Goal: Task Accomplishment & Management: Use online tool/utility

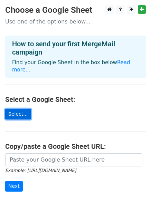
click at [20, 109] on link "Select..." at bounding box center [18, 114] width 26 height 11
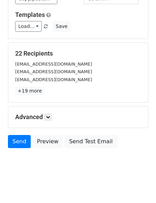
scroll to position [93, 0]
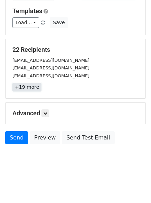
click at [27, 87] on link "+19 more" at bounding box center [26, 87] width 29 height 9
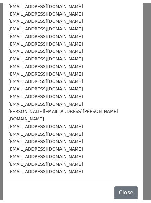
scroll to position [0, 0]
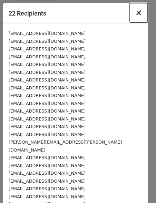
click at [135, 14] on span "×" at bounding box center [138, 13] width 7 height 10
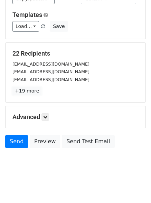
scroll to position [93, 0]
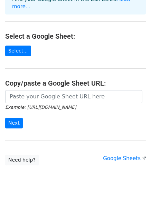
scroll to position [44, 0]
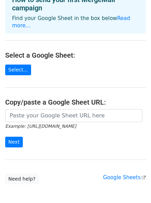
click at [146, 88] on main "Choose a Google Sheet Use one of the options below... How to send your first Me…" at bounding box center [75, 72] width 151 height 223
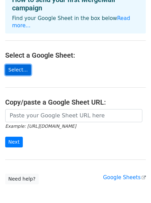
click at [17, 65] on link "Select..." at bounding box center [18, 70] width 26 height 11
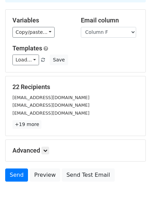
scroll to position [93, 0]
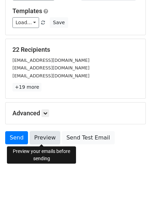
click at [44, 137] on link "Preview" at bounding box center [45, 137] width 30 height 13
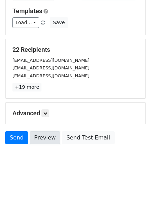
click at [44, 137] on link "Preview" at bounding box center [45, 137] width 30 height 13
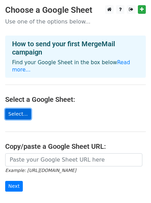
click at [17, 109] on link "Select..." at bounding box center [18, 114] width 26 height 11
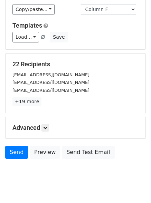
scroll to position [93, 0]
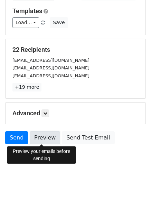
click at [43, 139] on link "Preview" at bounding box center [45, 137] width 30 height 13
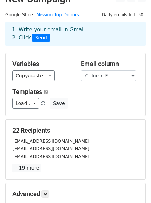
scroll to position [10, 0]
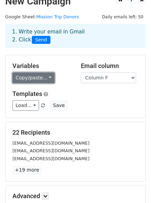
click at [48, 77] on link "Copy/paste..." at bounding box center [33, 77] width 42 height 11
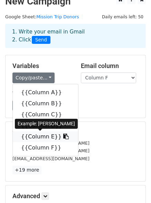
click at [39, 138] on link "{{Column E}}" at bounding box center [45, 136] width 65 height 11
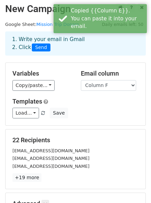
scroll to position [1, 0]
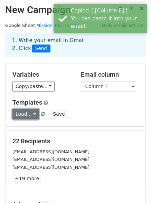
click at [31, 112] on link "Load..." at bounding box center [25, 114] width 27 height 11
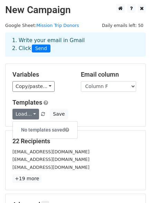
click at [99, 109] on div "Load... No templates saved Save" at bounding box center [75, 114] width 136 height 11
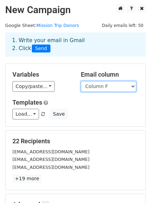
click at [106, 86] on select "Column A Column B Column C Column D Column E Column F" at bounding box center [108, 86] width 55 height 11
click at [68, 88] on div "Copy/paste... {{Column A}} {{Column B}} {{Column C}} {{Column D}} {{Column E}} …" at bounding box center [41, 86] width 58 height 11
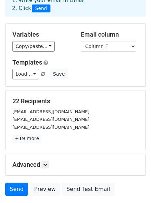
scroll to position [93, 0]
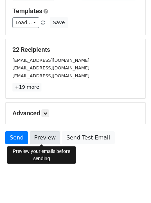
click at [45, 139] on link "Preview" at bounding box center [45, 137] width 30 height 13
click at [40, 140] on link "Preview" at bounding box center [45, 137] width 30 height 13
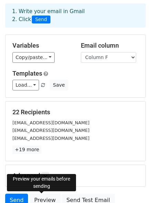
scroll to position [30, 0]
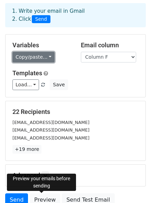
click at [38, 54] on link "Copy/paste..." at bounding box center [33, 57] width 42 height 11
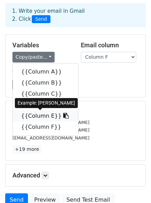
click at [63, 116] on icon at bounding box center [66, 116] width 6 height 6
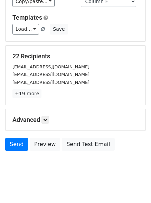
scroll to position [90, 0]
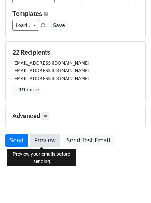
click at [48, 140] on link "Preview" at bounding box center [45, 140] width 30 height 13
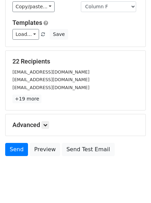
scroll to position [93, 0]
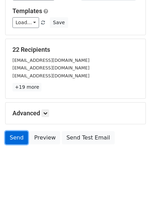
click at [11, 138] on link "Send" at bounding box center [16, 137] width 23 height 13
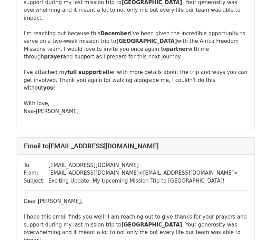
scroll to position [3896, 0]
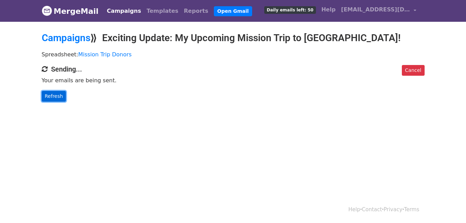
click at [57, 97] on link "Refresh" at bounding box center [54, 96] width 25 height 11
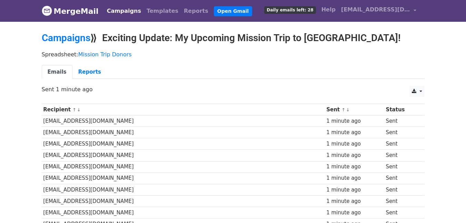
click at [9, 95] on body "MergeMail Campaigns Templates Reports Open Gmail Daily emails left: 28 Help [EM…" at bounding box center [233, 199] width 466 height 399
